Goal: Task Accomplishment & Management: Use online tool/utility

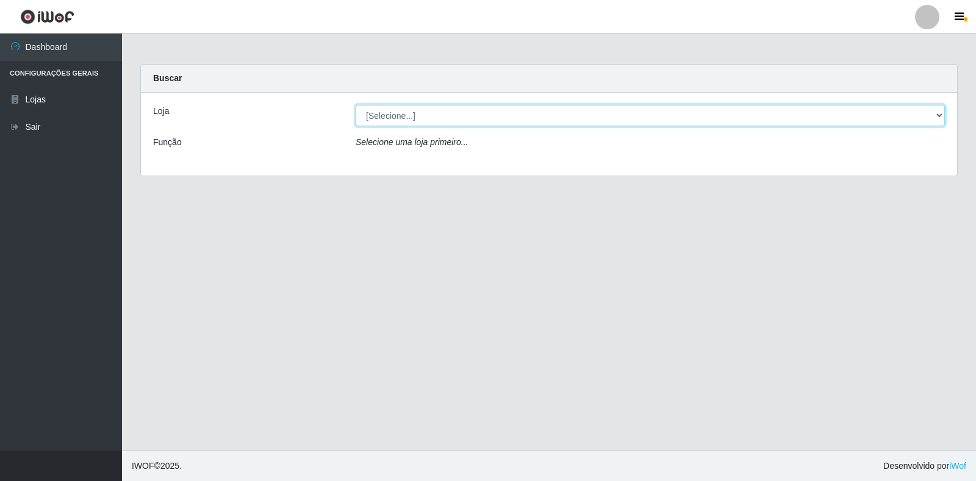
drag, startPoint x: 921, startPoint y: 118, endPoint x: 876, endPoint y: 123, distance: 44.8
click at [921, 118] on select "[Selecione...] Extrabom - Loja 18 Goiabeiras" at bounding box center [650, 115] width 589 height 21
select select "501"
click at [356, 105] on select "[Selecione...] Extrabom - Loja 18 Goiabeiras" at bounding box center [650, 115] width 589 height 21
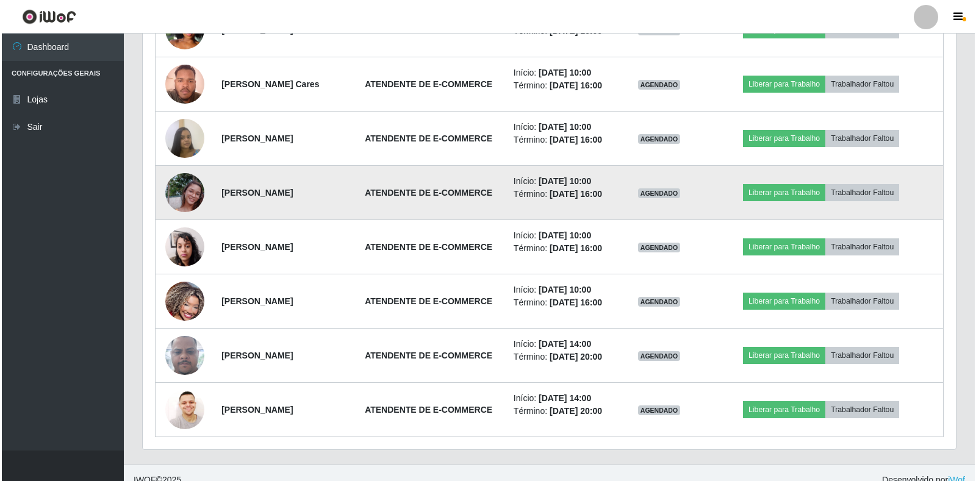
scroll to position [610, 0]
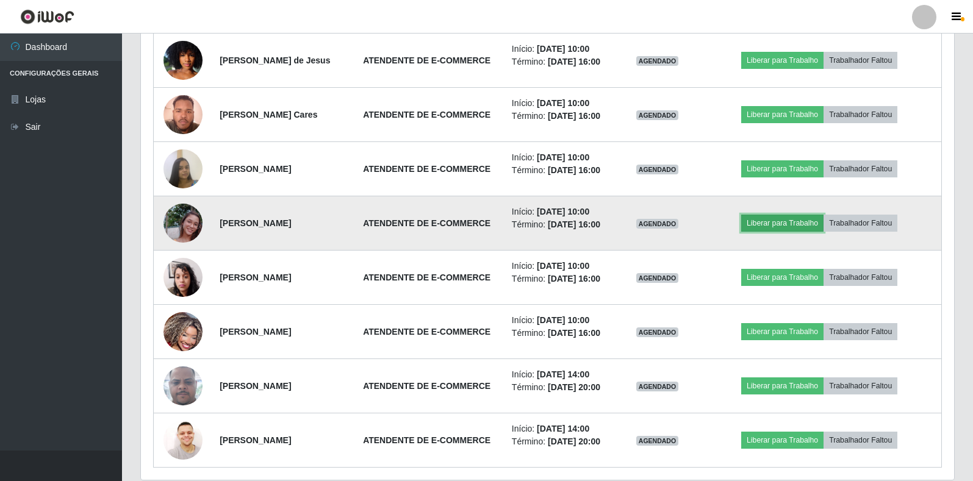
click at [807, 232] on button "Liberar para Trabalho" at bounding box center [782, 223] width 82 height 17
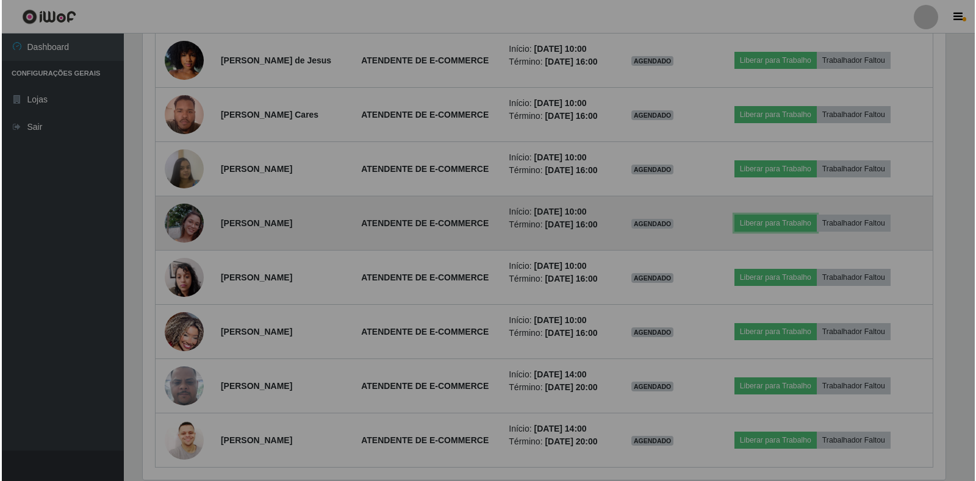
scroll to position [253, 813]
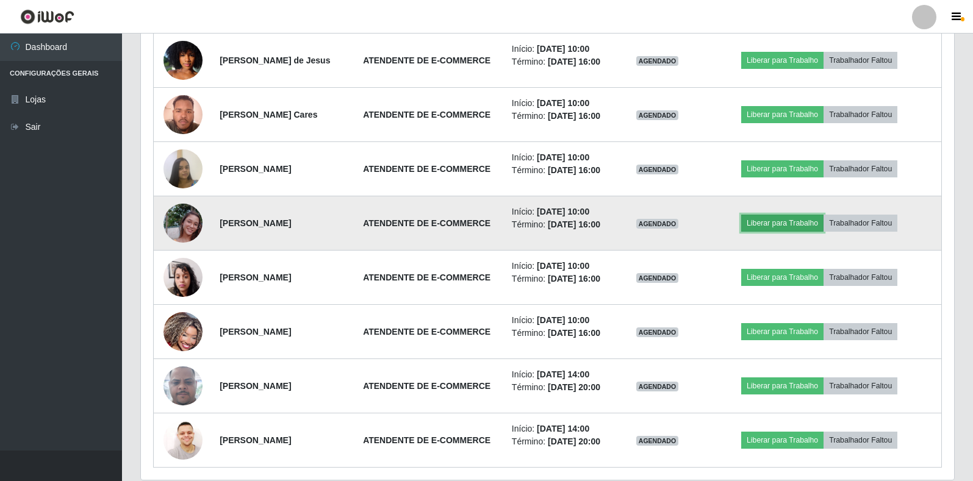
click at [784, 232] on button "Liberar para Trabalho" at bounding box center [782, 223] width 82 height 17
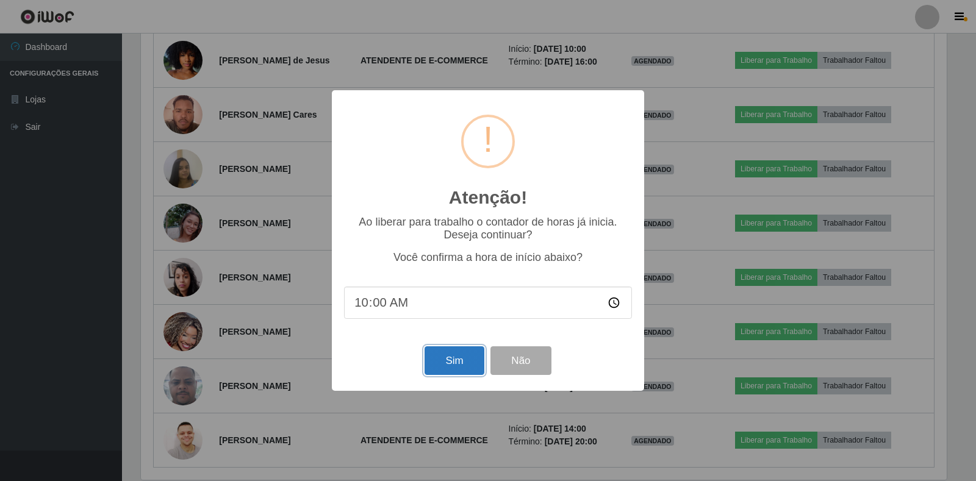
click at [456, 352] on button "Sim" at bounding box center [454, 361] width 59 height 29
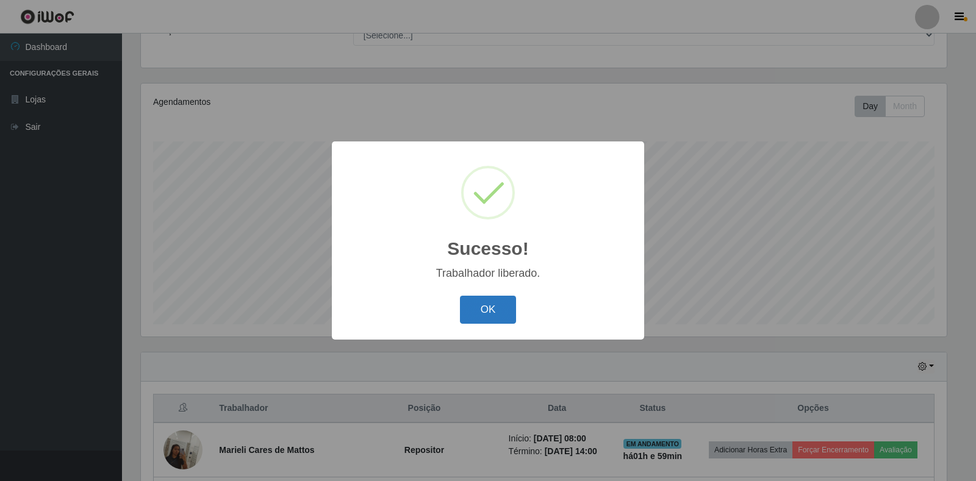
click at [485, 306] on button "OK" at bounding box center [488, 310] width 57 height 29
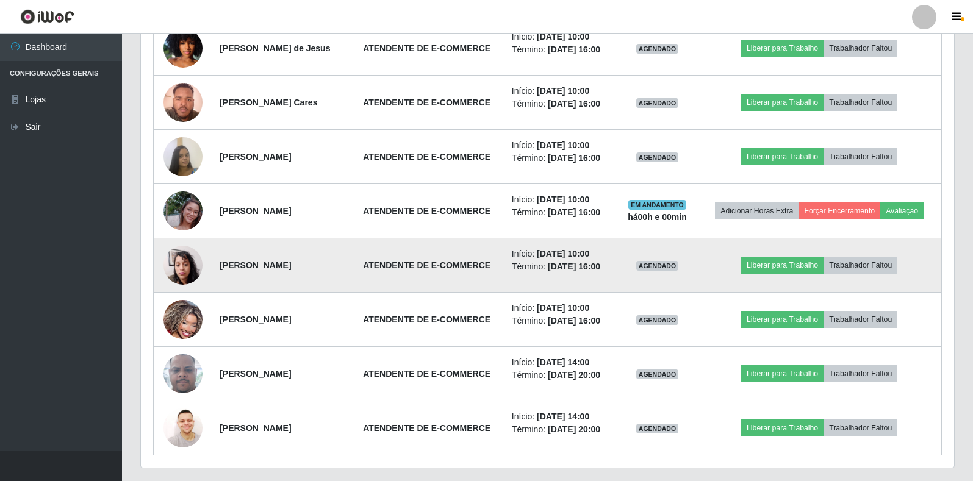
scroll to position [661, 0]
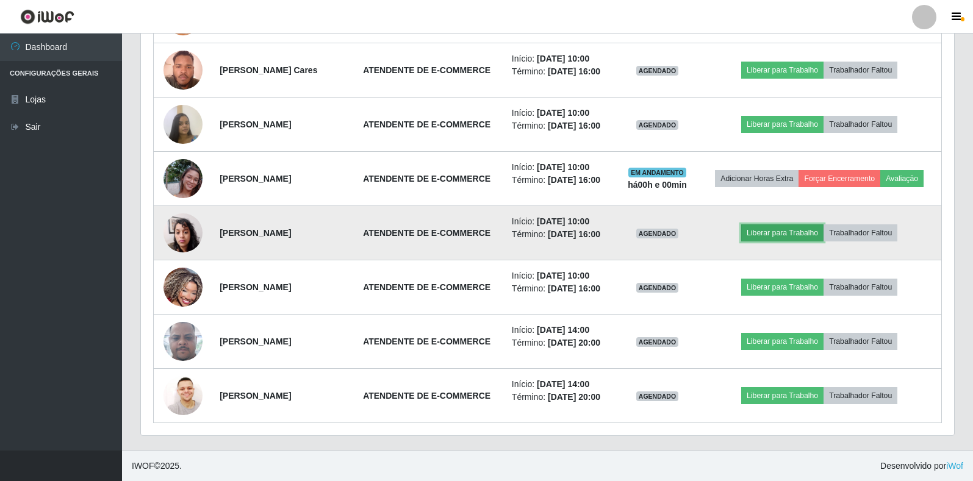
click at [787, 242] on button "Liberar para Trabalho" at bounding box center [782, 233] width 82 height 17
click at [799, 242] on button "Liberar para Trabalho" at bounding box center [782, 233] width 82 height 17
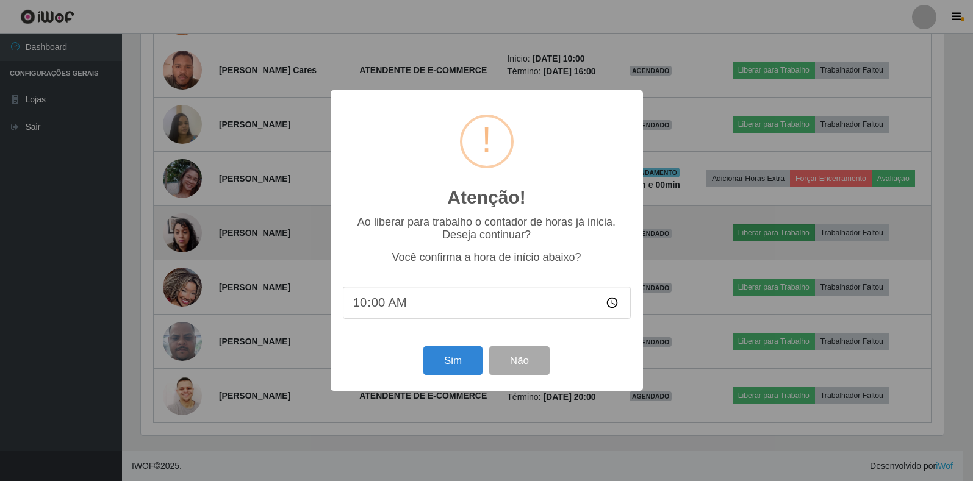
scroll to position [253, 806]
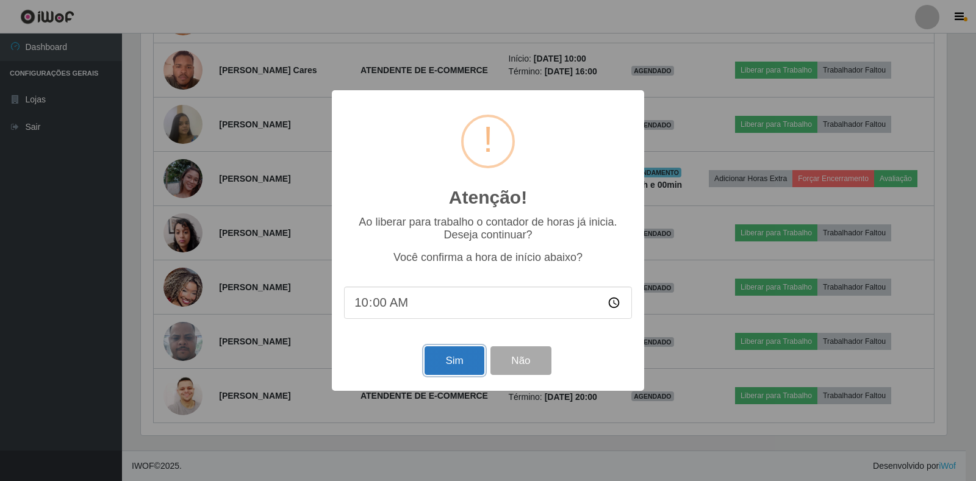
click at [441, 359] on button "Sim" at bounding box center [454, 361] width 59 height 29
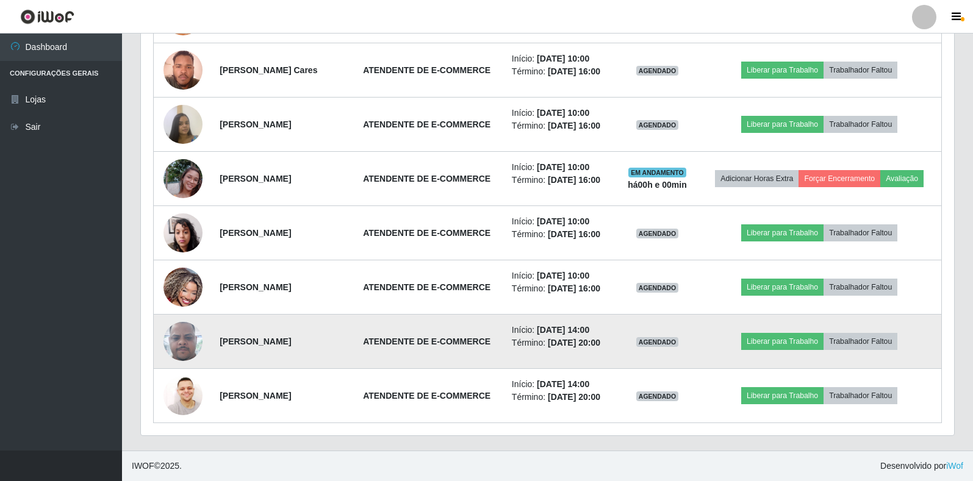
scroll to position [0, 0]
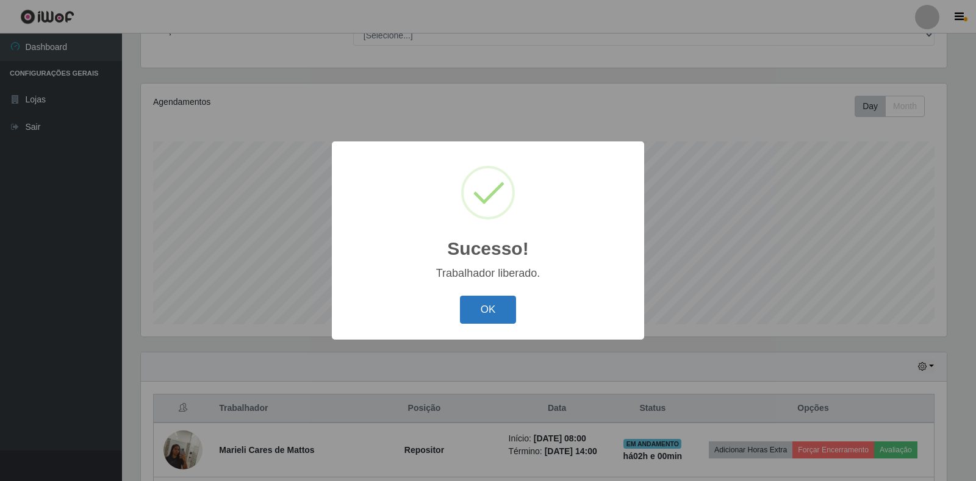
click at [481, 311] on button "OK" at bounding box center [488, 310] width 57 height 29
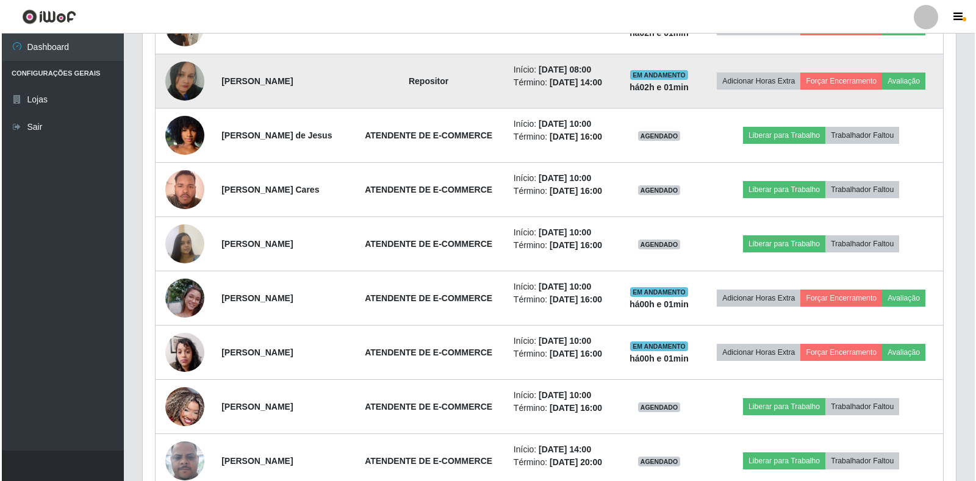
scroll to position [478, 0]
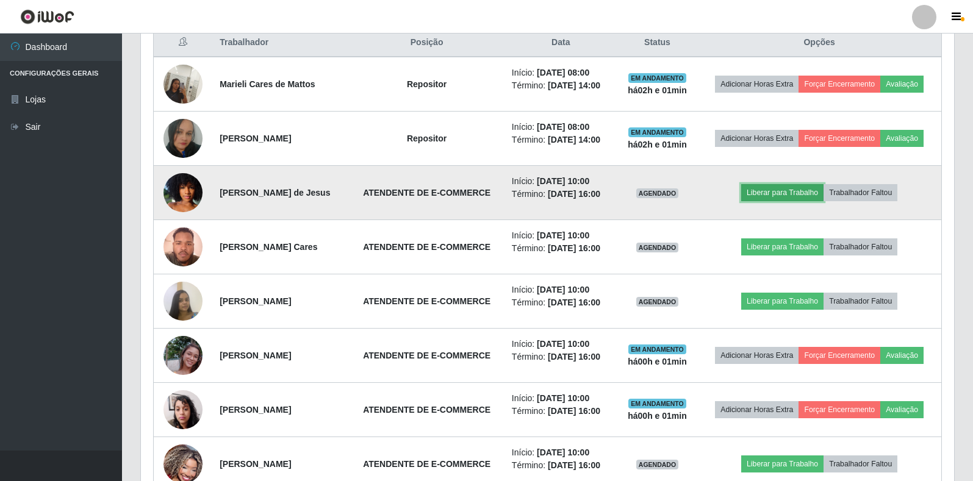
click at [790, 201] on button "Liberar para Trabalho" at bounding box center [782, 192] width 82 height 17
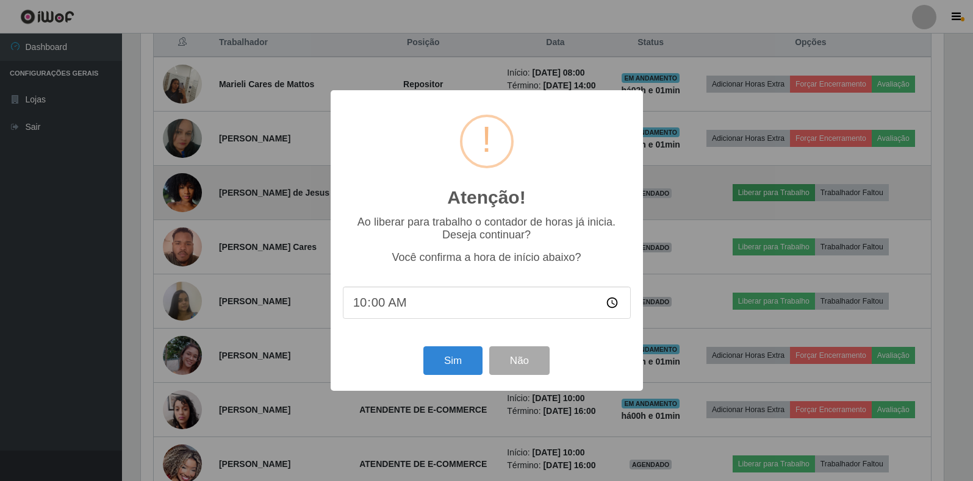
click at [790, 222] on div "Atenção! × Ao liberar para trabalho o contador de horas já inicia. Deseja conti…" at bounding box center [486, 240] width 973 height 481
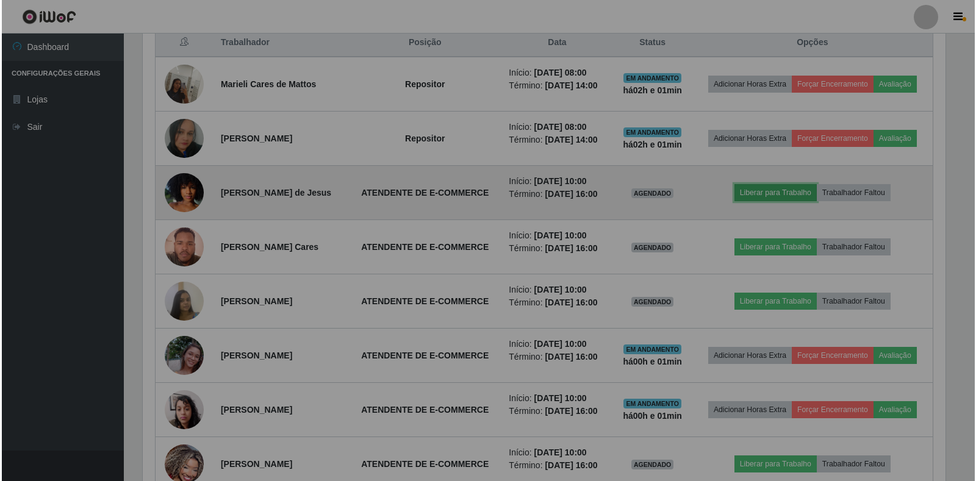
scroll to position [253, 813]
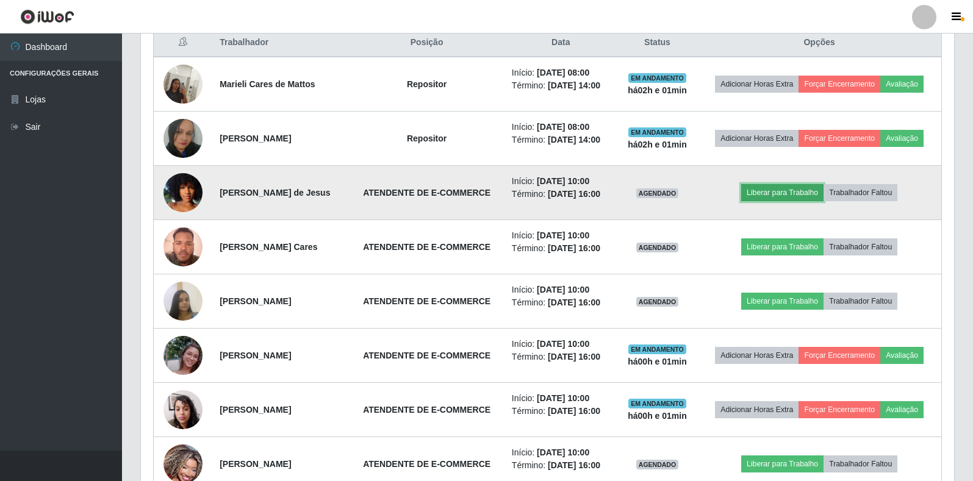
click at [798, 201] on button "Liberar para Trabalho" at bounding box center [782, 192] width 82 height 17
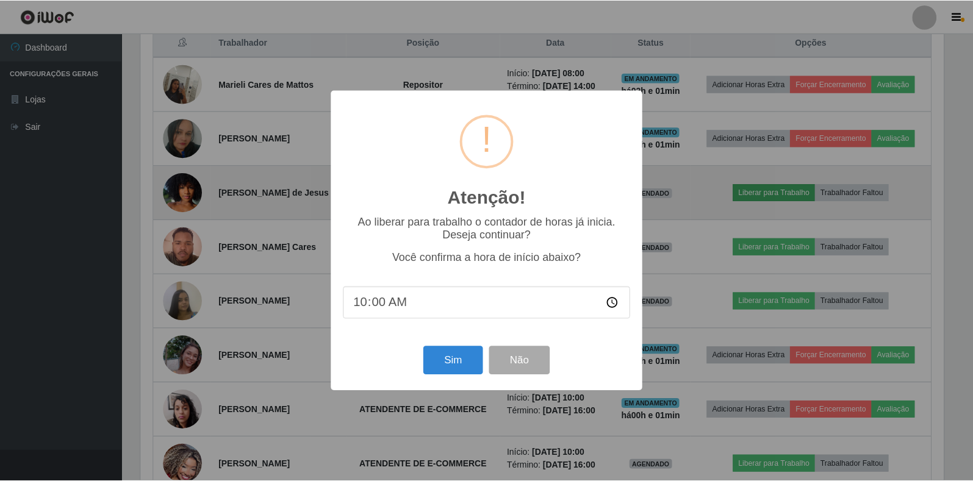
scroll to position [253, 806]
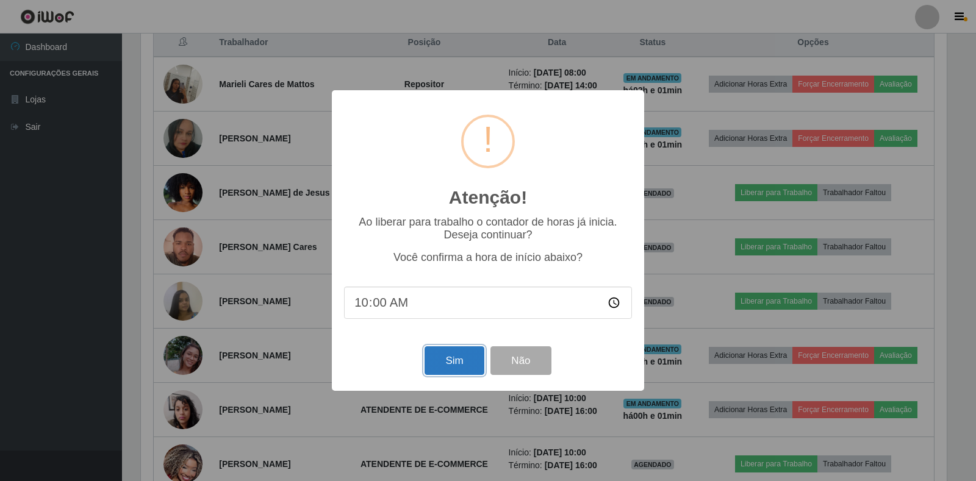
click at [454, 365] on button "Sim" at bounding box center [454, 361] width 59 height 29
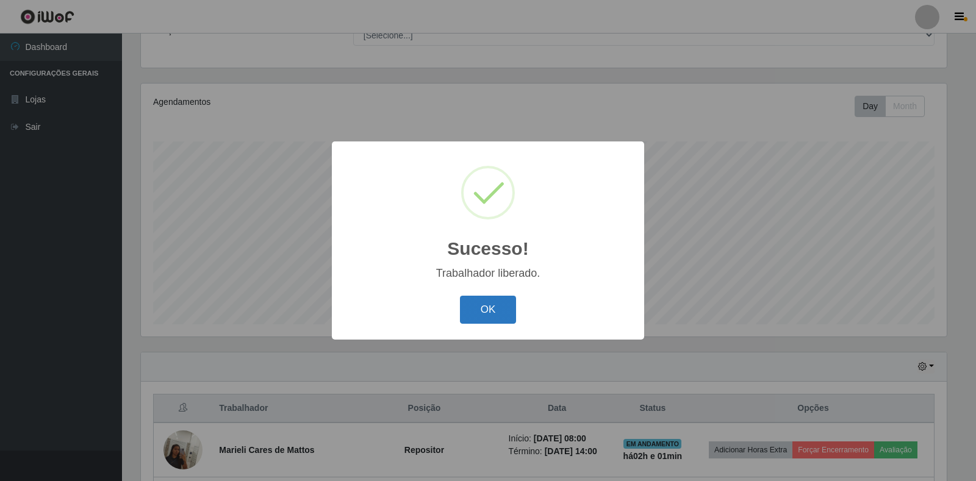
click at [489, 309] on button "OK" at bounding box center [488, 310] width 57 height 29
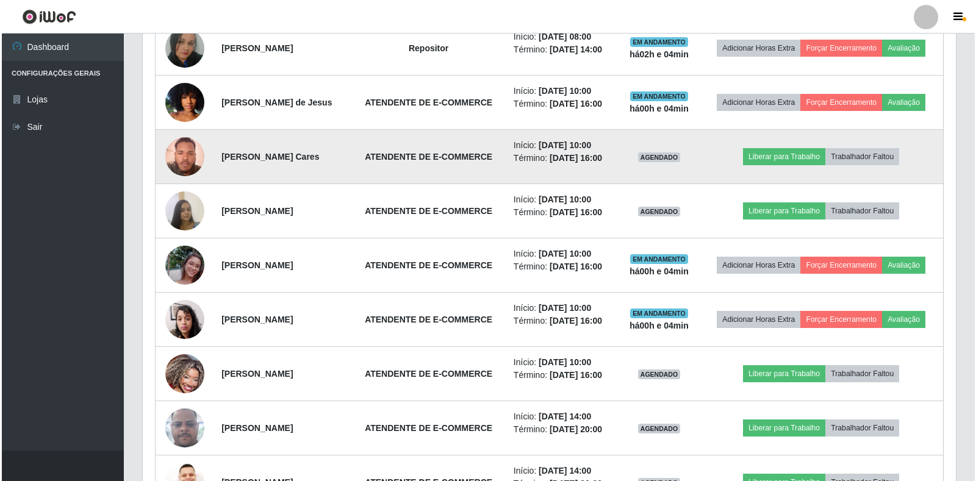
scroll to position [563, 0]
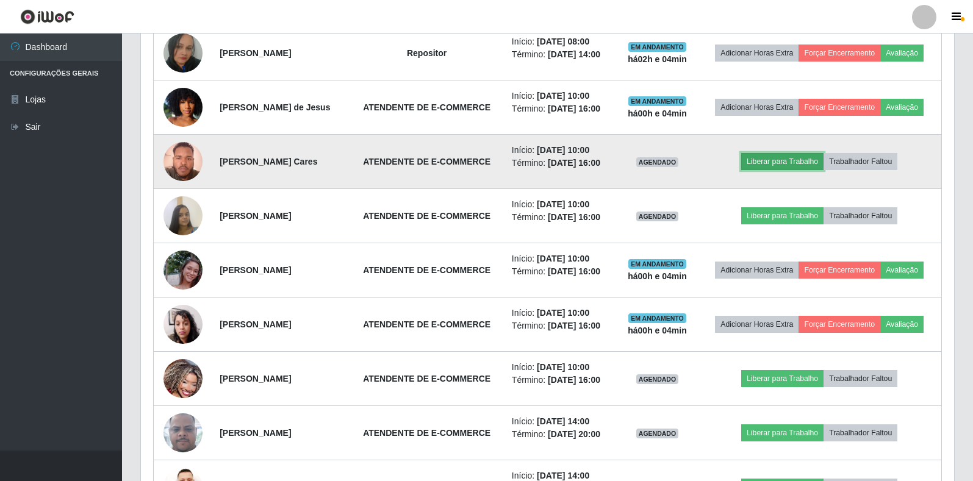
click at [816, 170] on button "Liberar para Trabalho" at bounding box center [782, 161] width 82 height 17
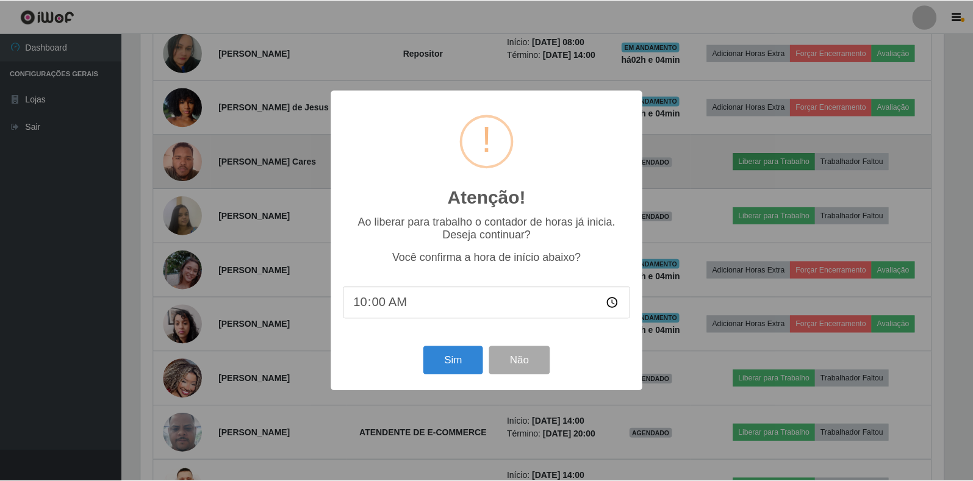
scroll to position [253, 806]
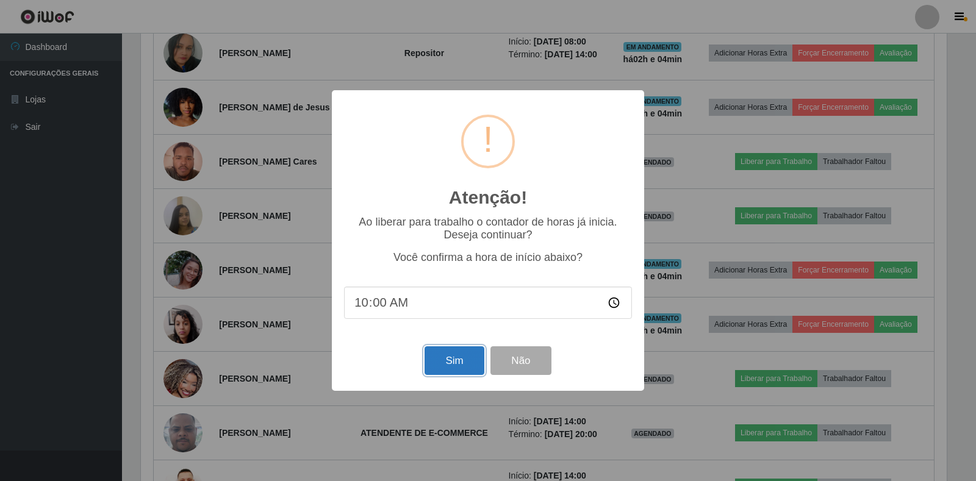
click at [449, 359] on button "Sim" at bounding box center [454, 361] width 59 height 29
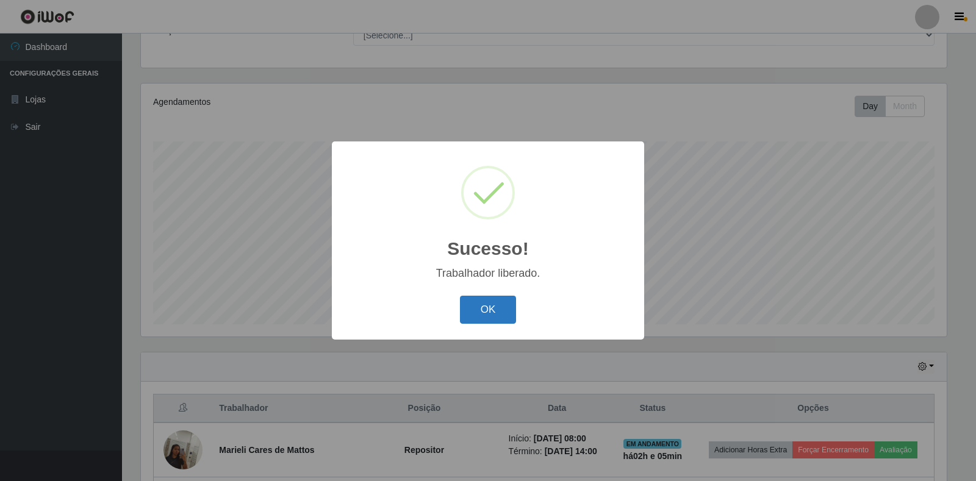
click at [495, 304] on button "OK" at bounding box center [488, 310] width 57 height 29
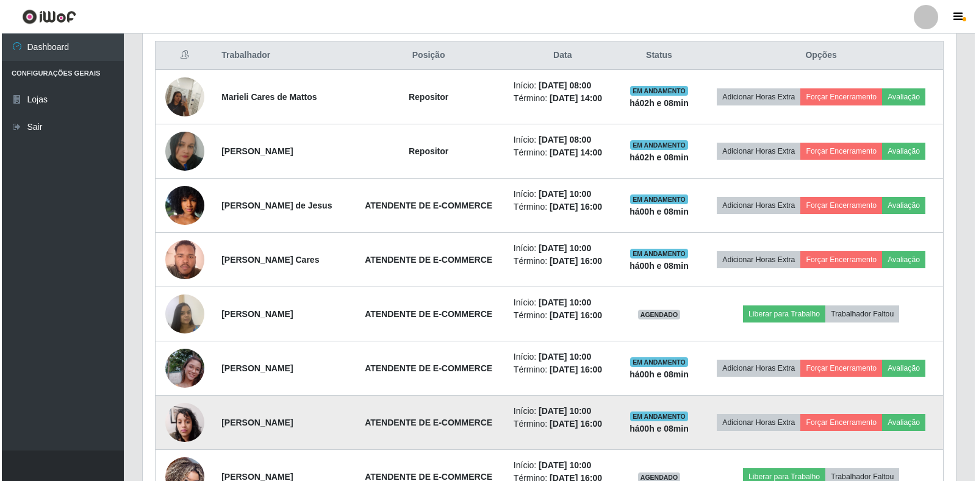
scroll to position [600, 0]
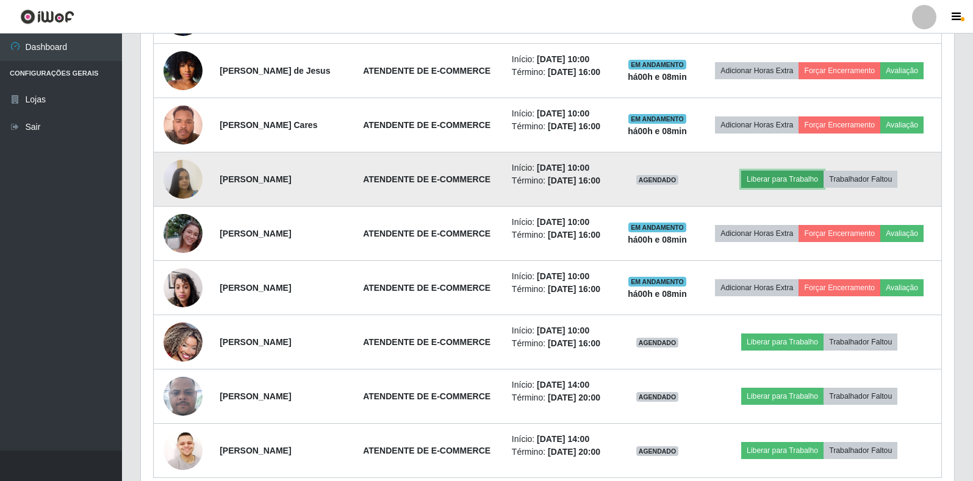
click at [793, 188] on button "Liberar para Trabalho" at bounding box center [782, 179] width 82 height 17
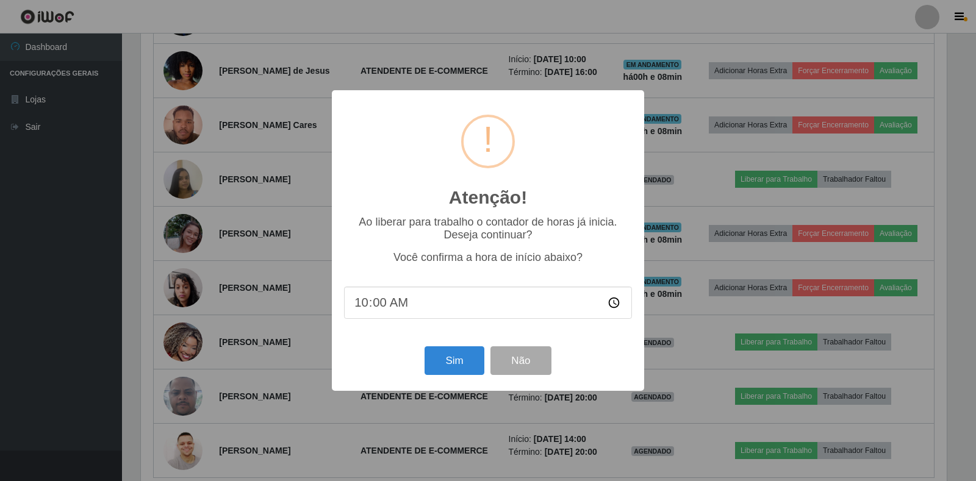
scroll to position [253, 806]
click at [459, 357] on button "Sim" at bounding box center [454, 361] width 59 height 29
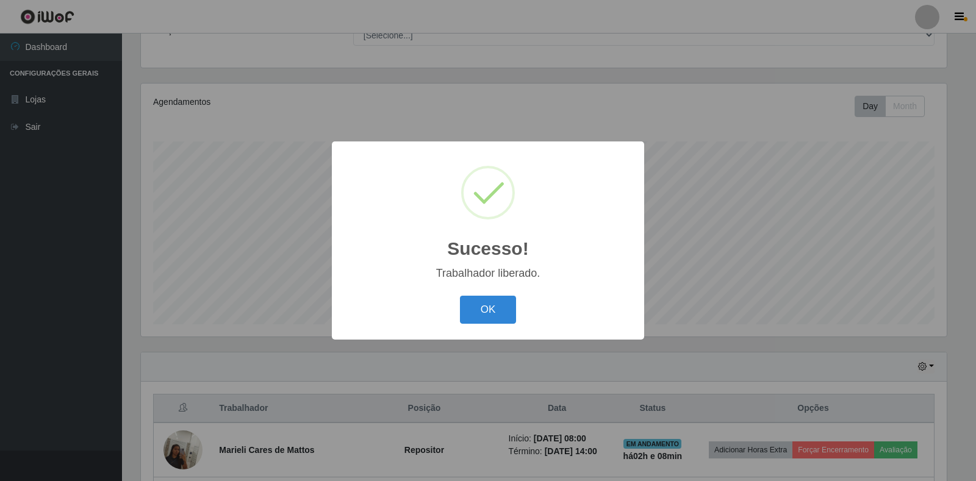
click at [518, 304] on div "OK Cancel" at bounding box center [488, 309] width 288 height 35
click at [510, 304] on button "OK" at bounding box center [488, 310] width 57 height 29
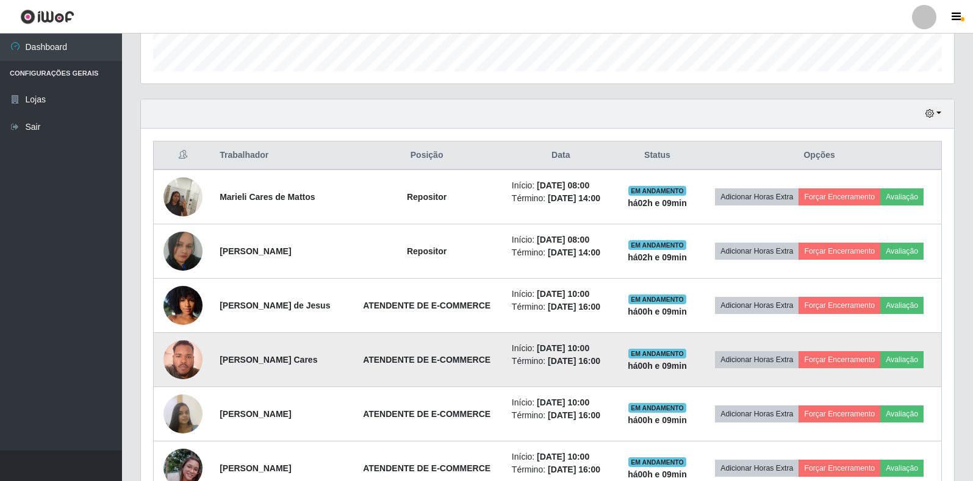
scroll to position [539, 0]
